Goal: Transaction & Acquisition: Book appointment/travel/reservation

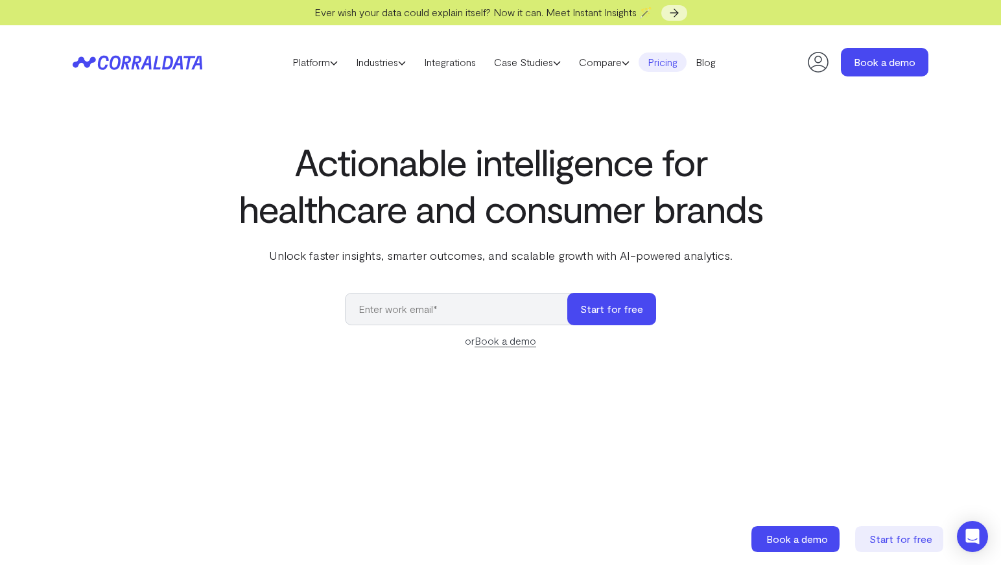
click at [681, 64] on link "Pricing" at bounding box center [663, 62] width 48 height 19
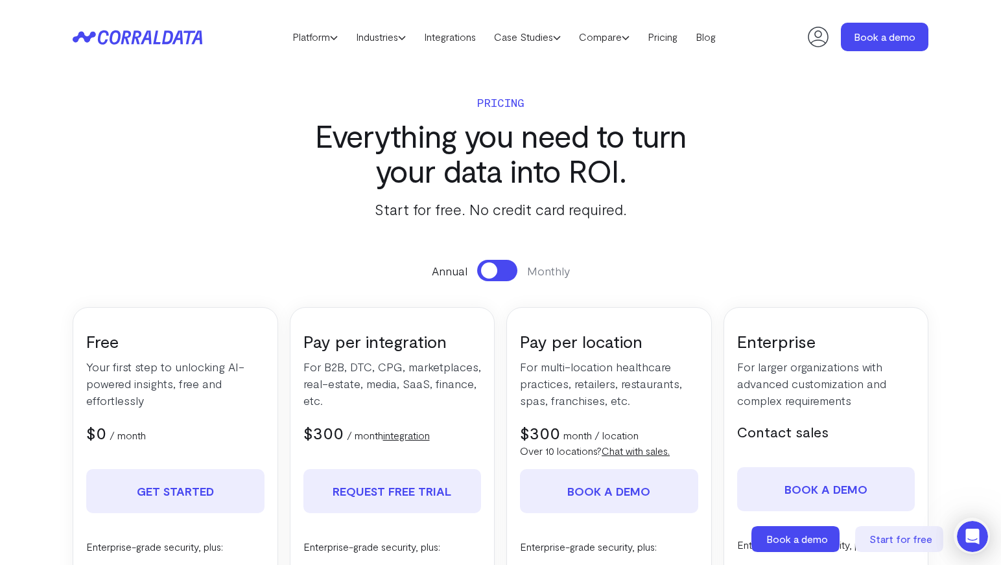
click at [493, 271] on span at bounding box center [489, 271] width 16 height 16
click at [493, 271] on button at bounding box center [497, 270] width 40 height 21
click at [493, 271] on span at bounding box center [489, 271] width 16 height 16
click at [493, 271] on button at bounding box center [497, 270] width 40 height 21
click at [331, 34] on icon at bounding box center [334, 38] width 8 height 8
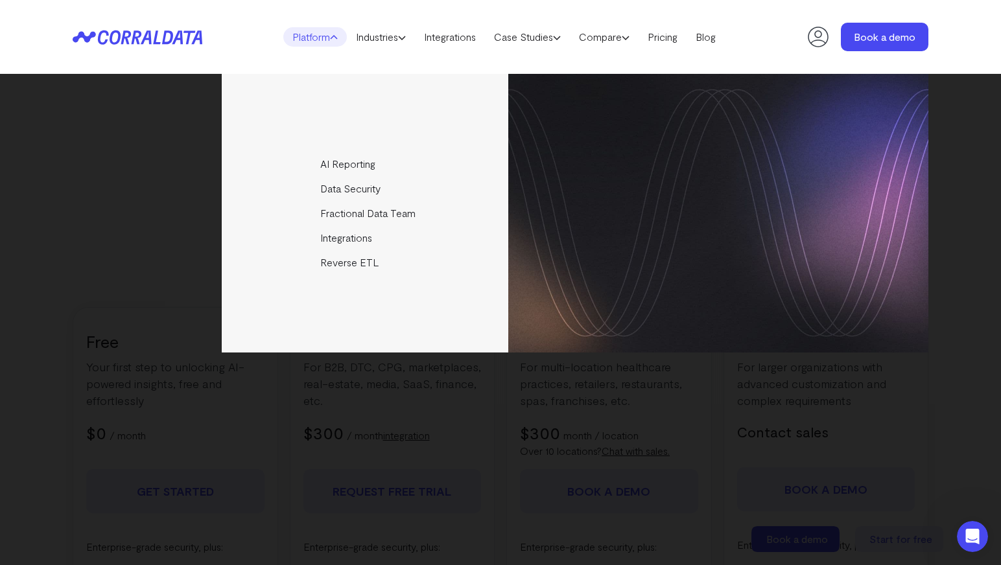
click at [730, 64] on header "Platform AI Reporting Use AI to effortlessly answer any business questions from…" at bounding box center [501, 37] width 856 height 74
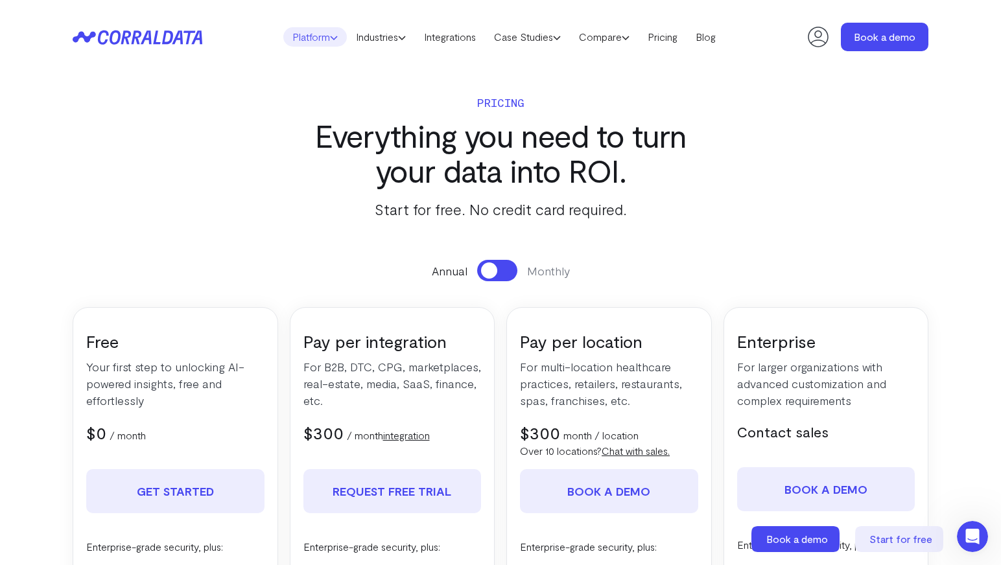
click at [330, 34] on icon at bounding box center [334, 38] width 8 height 8
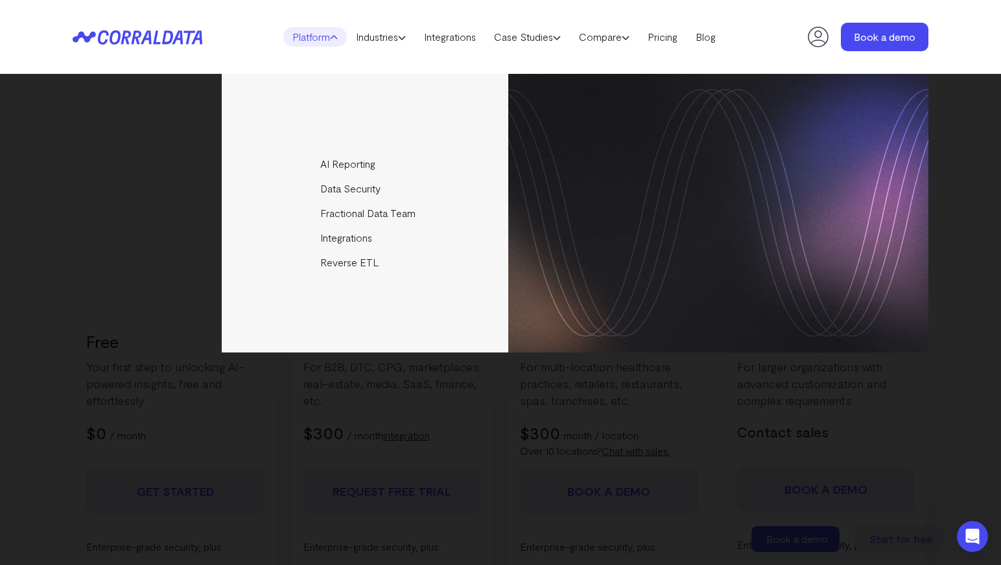
click at [330, 34] on icon at bounding box center [334, 38] width 8 height 8
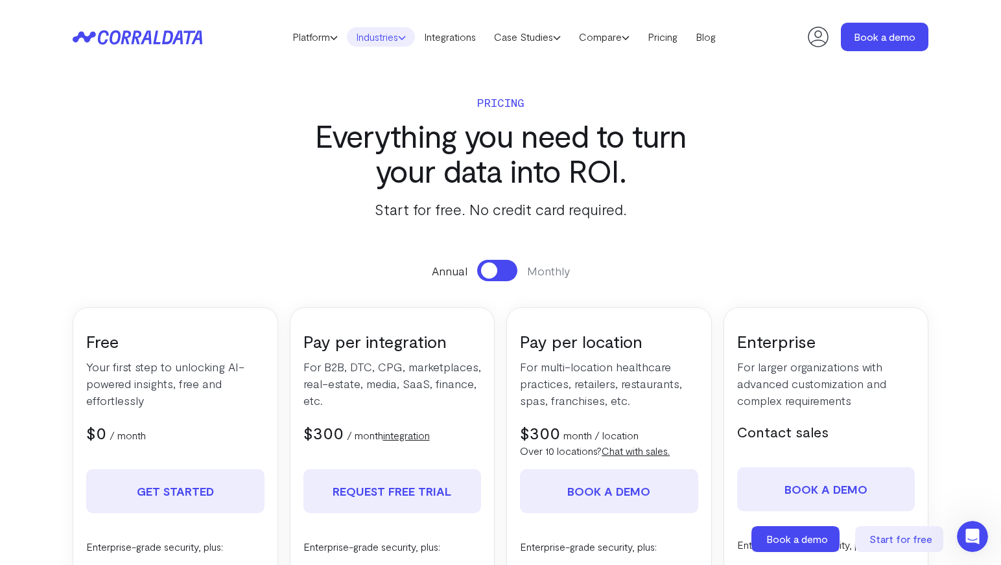
click at [403, 36] on icon at bounding box center [402, 38] width 8 height 8
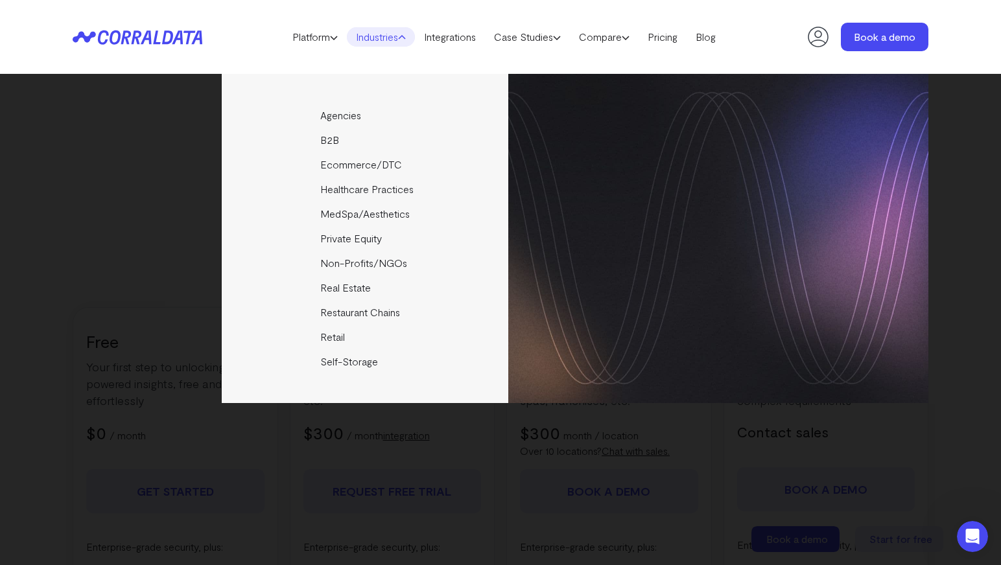
click at [403, 36] on icon at bounding box center [402, 38] width 8 height 8
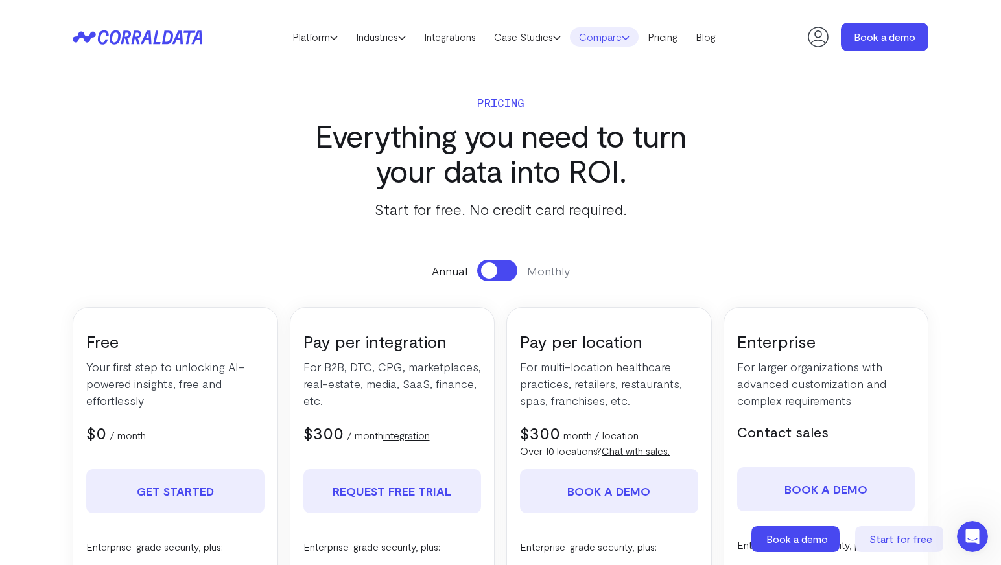
click at [630, 38] on icon at bounding box center [626, 38] width 8 height 8
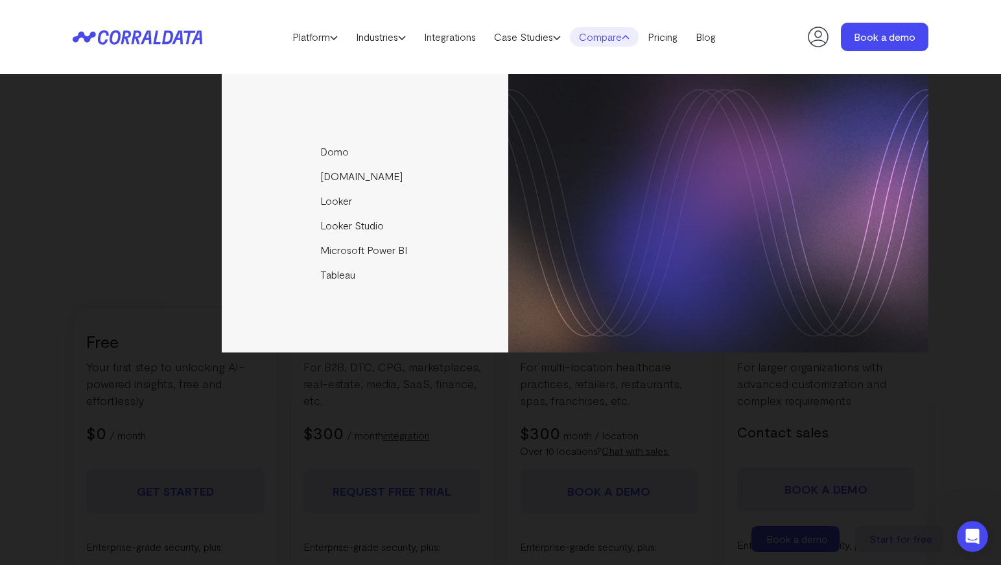
click at [630, 38] on icon at bounding box center [626, 38] width 8 height 8
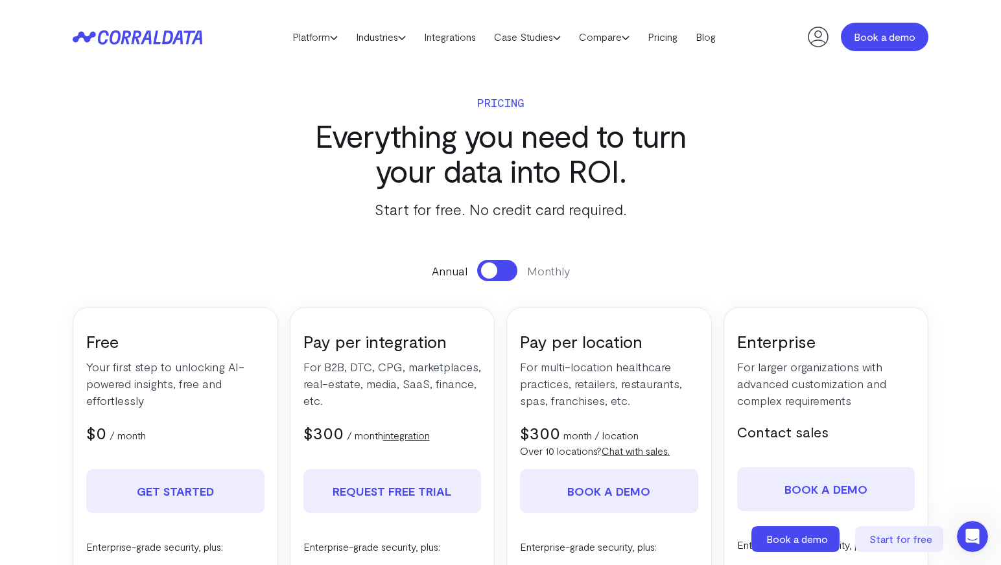
click at [878, 35] on link "Book a demo" at bounding box center [885, 37] width 88 height 29
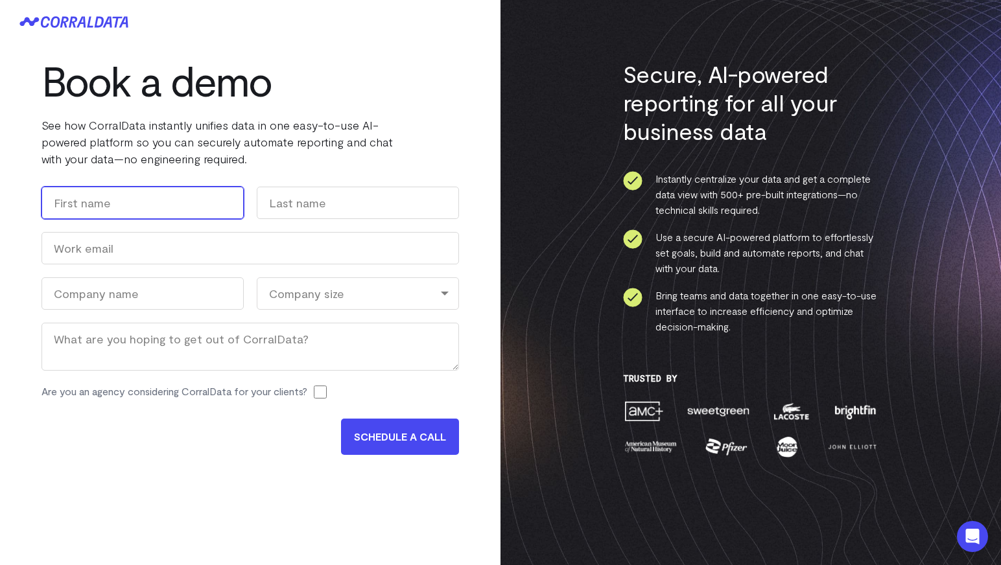
click at [226, 201] on body "Book a demo See how CorralData instantly unifies data in one easy-to-use AI-pow…" at bounding box center [500, 491] width 1001 height 982
type input "James"
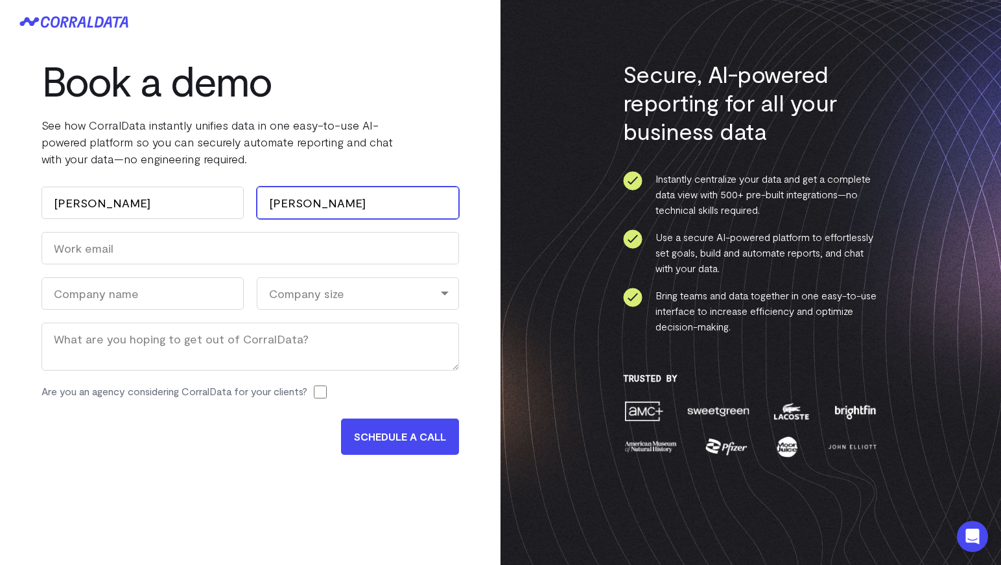
type input "Gilbert"
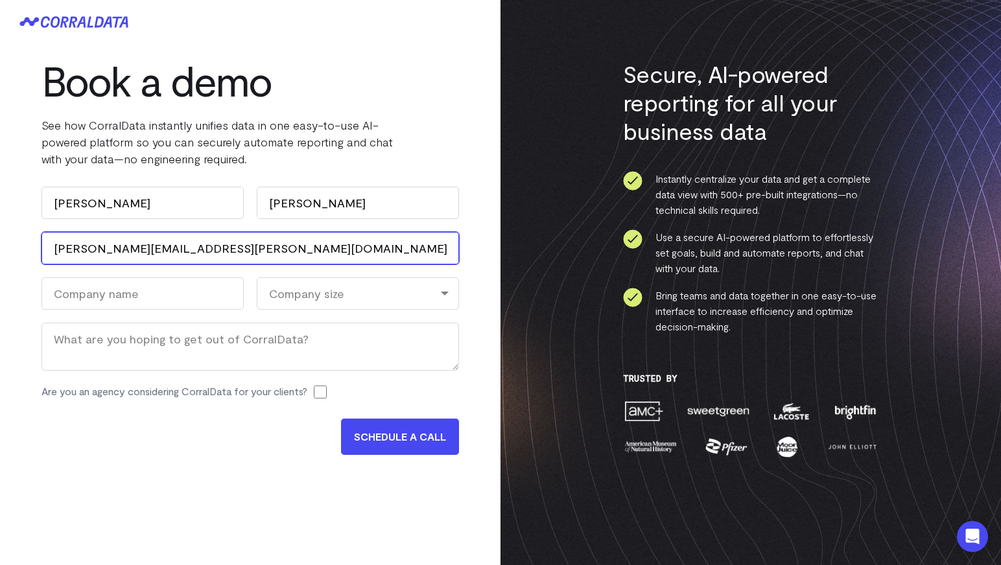
type input "james.gilbert@bloomerang.com"
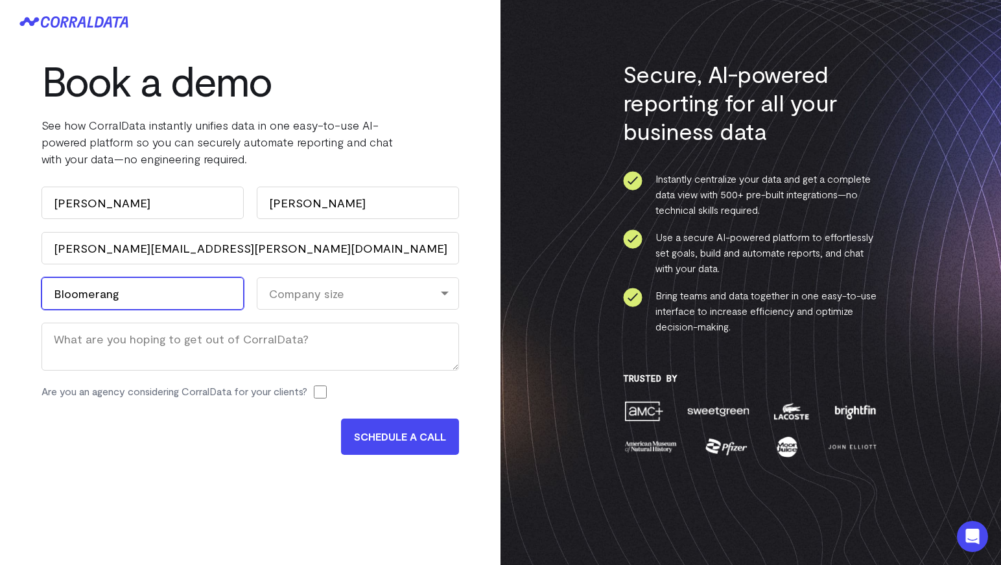
type input "Bloomerang"
click at [324, 300] on div "Company size" at bounding box center [358, 293] width 202 height 32
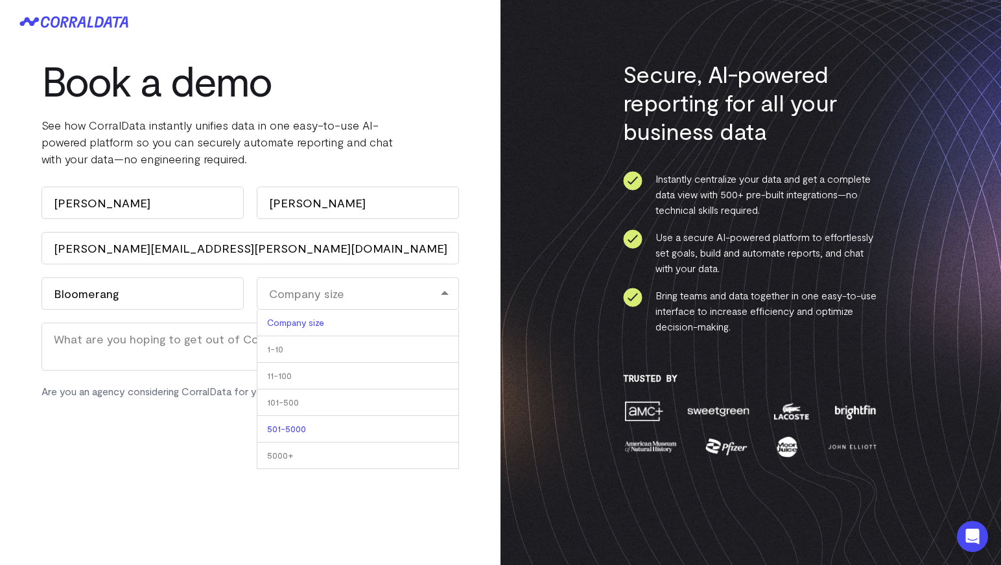
click at [298, 432] on li "501-5000" at bounding box center [358, 429] width 202 height 27
select select "501-5000"
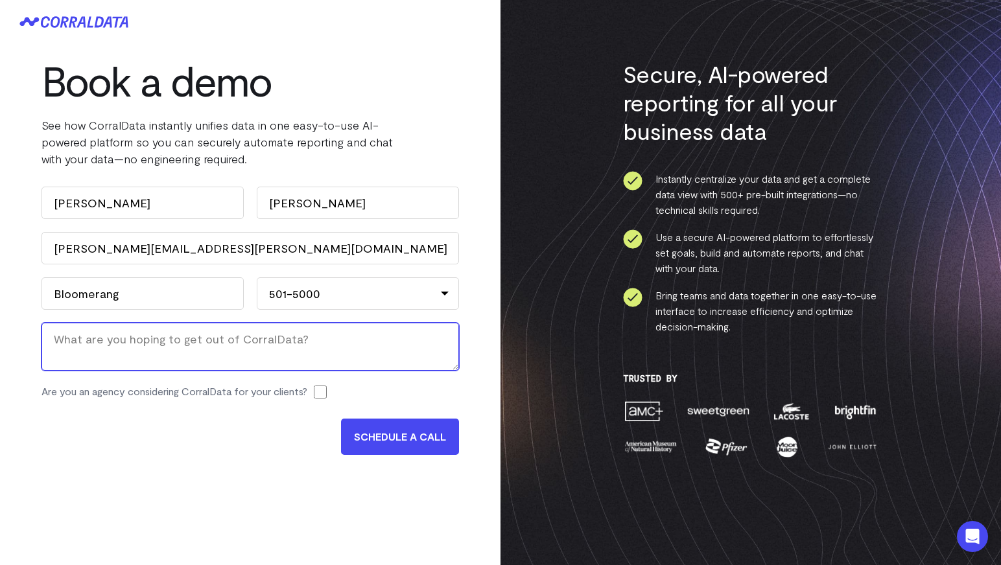
click at [298, 351] on textarea "Message" at bounding box center [250, 347] width 418 height 48
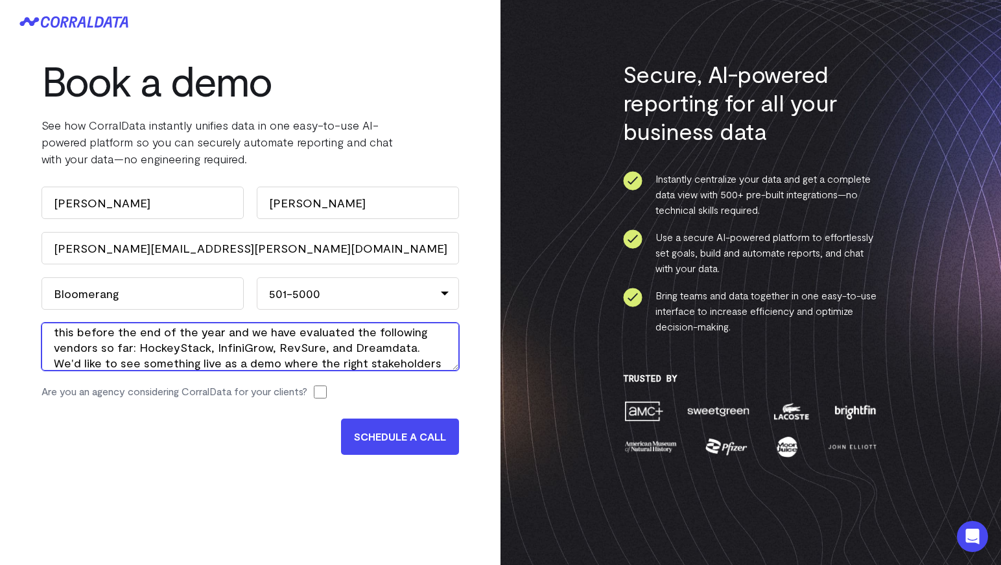
scroll to position [85, 0]
type textarea "We are exploring a BI tool that can handle our needs in Marketing to track chan…"
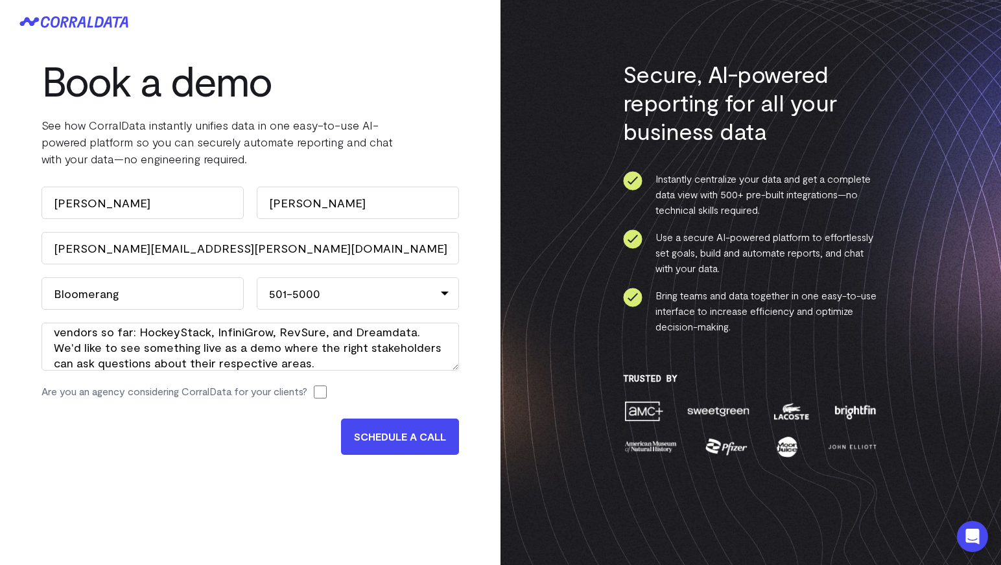
click at [417, 436] on input "SCHEDULE A CALL" at bounding box center [400, 437] width 118 height 36
